Goal: Find specific page/section: Find specific page/section

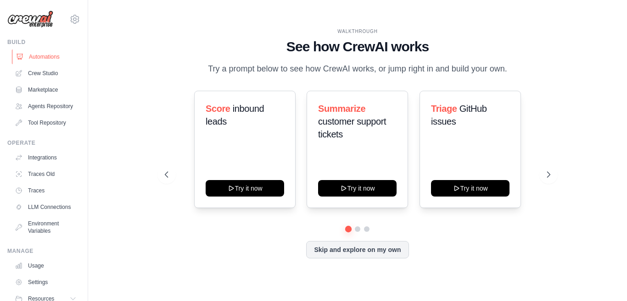
click at [49, 59] on link "Automations" at bounding box center [46, 57] width 69 height 15
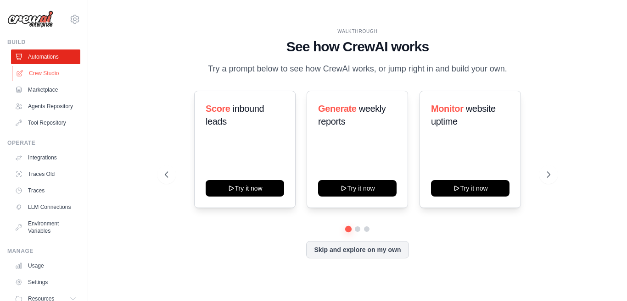
click at [46, 74] on link "Crew Studio" at bounding box center [46, 73] width 69 height 15
